Goal: Task Accomplishment & Management: Manage account settings

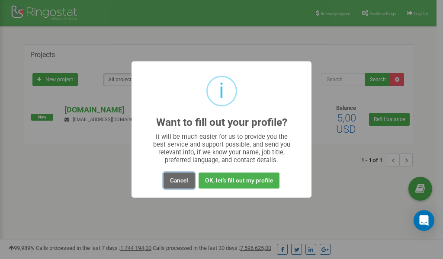
click at [180, 180] on button "Cancel" at bounding box center [179, 181] width 31 height 16
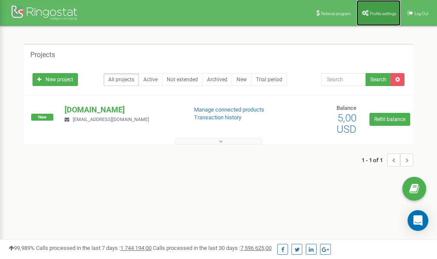
click at [380, 12] on span "Profile settings" at bounding box center [383, 13] width 26 height 5
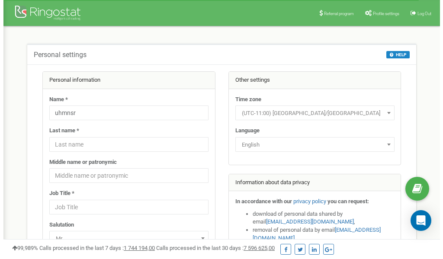
scroll to position [43, 0]
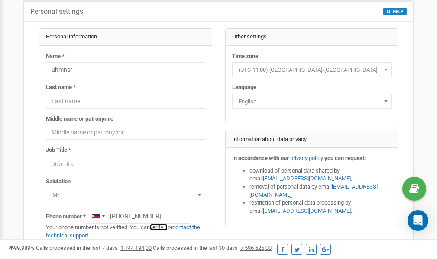
click at [162, 228] on link "verify it" at bounding box center [159, 227] width 18 height 6
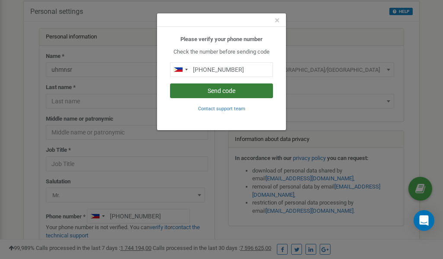
click at [224, 91] on button "Send code" at bounding box center [221, 91] width 103 height 15
